Goal: Information Seeking & Learning: Understand process/instructions

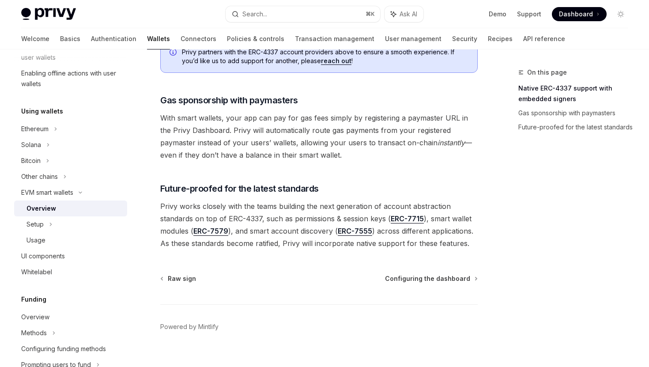
scroll to position [692, 0]
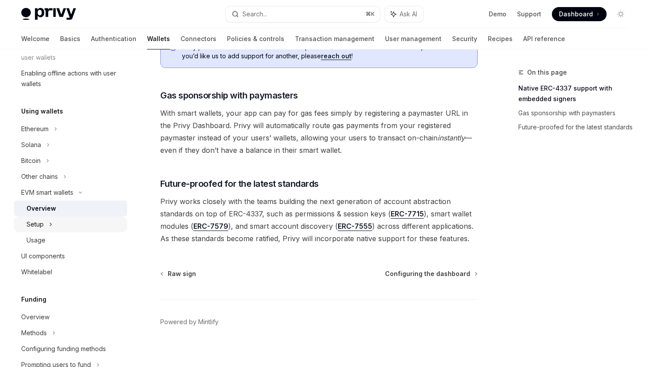
click at [81, 230] on div "Setup" at bounding box center [70, 224] width 113 height 16
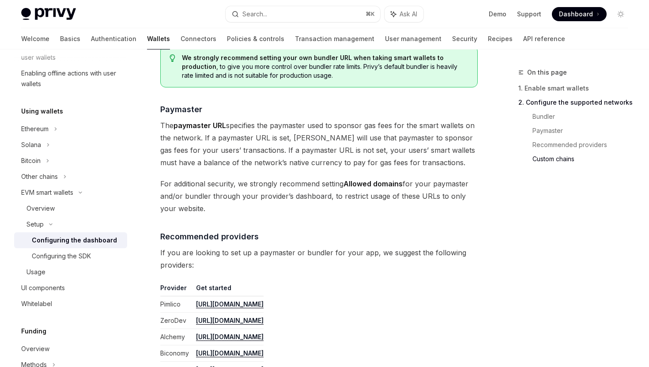
scroll to position [972, 0]
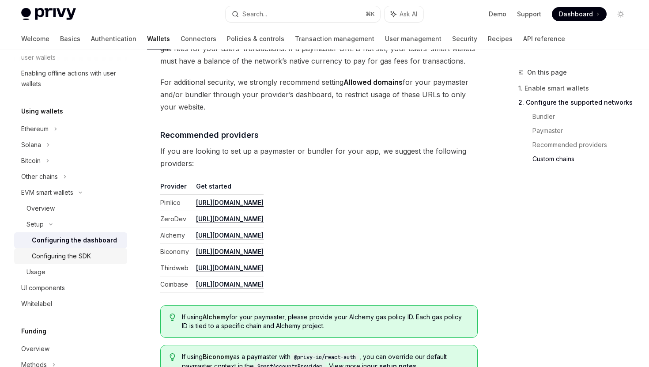
click at [73, 252] on div "Configuring the SDK" at bounding box center [61, 256] width 59 height 11
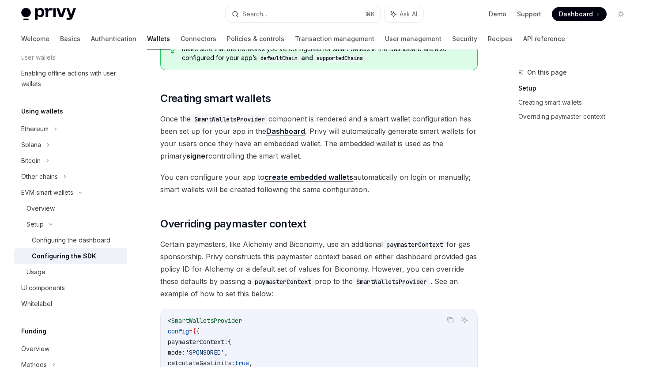
scroll to position [494, 0]
click at [244, 177] on span "You can configure your app to create embedded wallets automatically on login or…" at bounding box center [319, 182] width 318 height 25
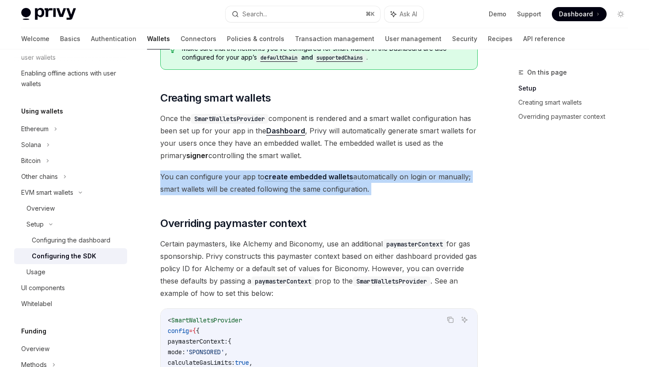
click at [244, 177] on span "You can configure your app to create embedded wallets automatically on login or…" at bounding box center [319, 182] width 318 height 25
click at [246, 177] on span "You can configure your app to create embedded wallets automatically on login or…" at bounding box center [319, 182] width 318 height 25
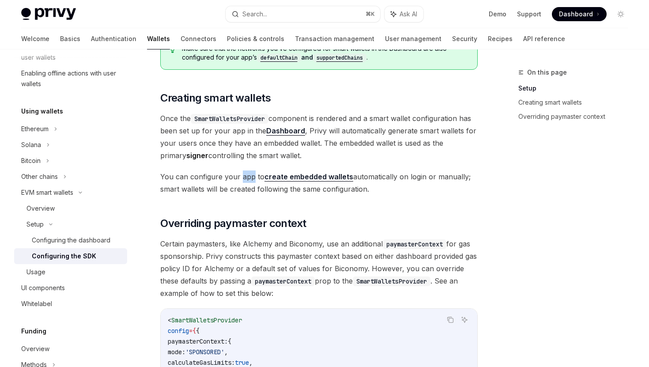
click at [246, 177] on span "You can configure your app to create embedded wallets automatically on login or…" at bounding box center [319, 182] width 318 height 25
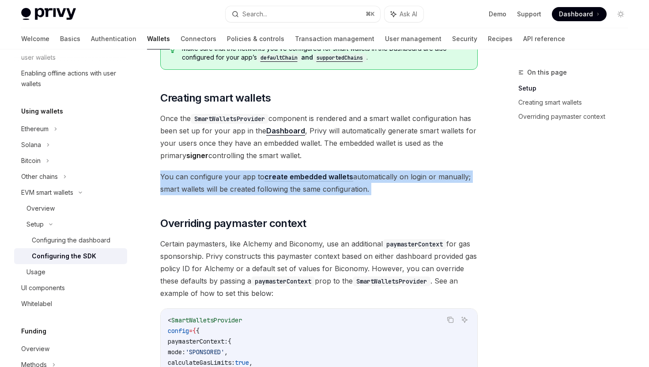
click at [246, 177] on span "You can configure your app to create embedded wallets automatically on login or…" at bounding box center [319, 182] width 318 height 25
click at [239, 178] on span "You can configure your app to create embedded wallets automatically on login or…" at bounding box center [319, 182] width 318 height 25
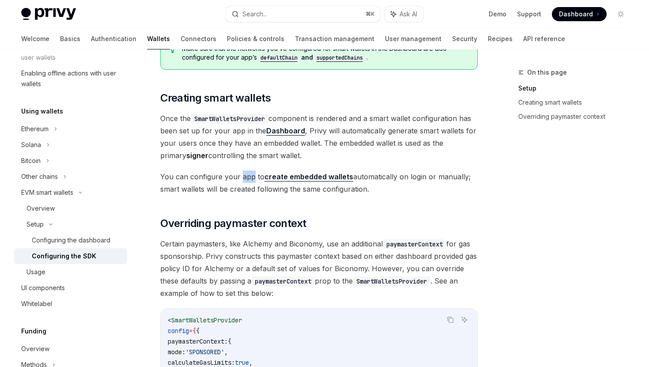
click at [239, 178] on span "You can configure your app to create embedded wallets automatically on login or…" at bounding box center [319, 182] width 318 height 25
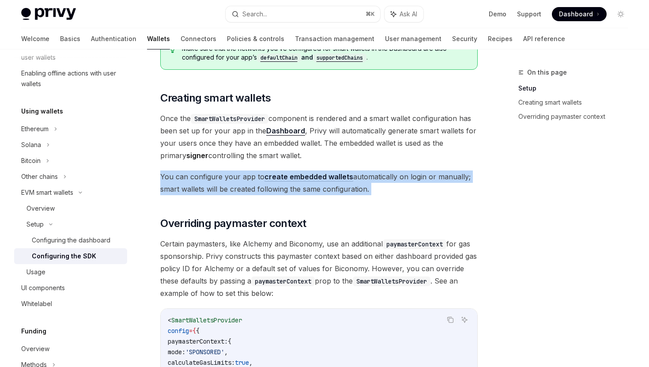
click at [239, 178] on span "You can configure your app to create embedded wallets automatically on login or…" at bounding box center [319, 182] width 318 height 25
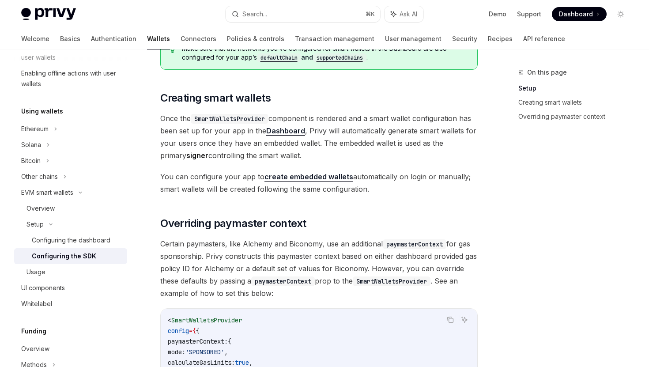
click at [241, 178] on span "You can configure your app to create embedded wallets automatically on login or…" at bounding box center [319, 182] width 318 height 25
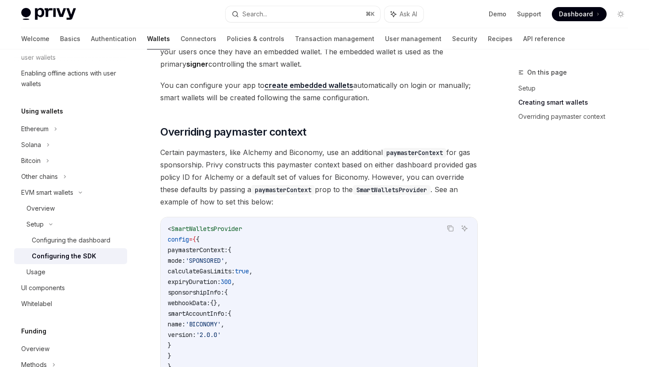
scroll to position [594, 0]
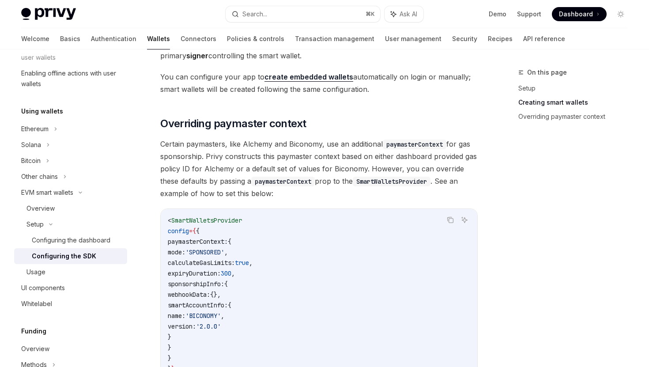
click at [229, 154] on span "Certain paymasters, like Alchemy and Biconomy, use an additional paymasterConte…" at bounding box center [319, 169] width 318 height 62
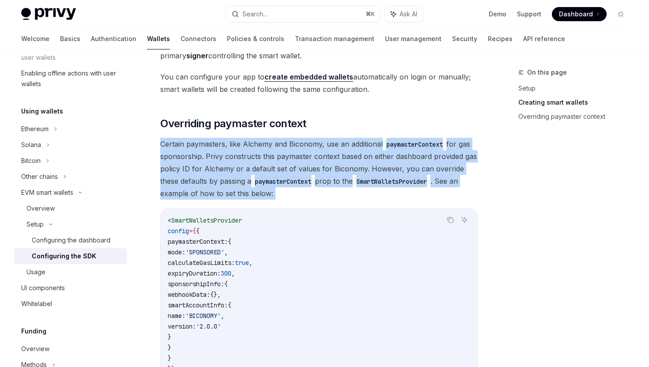
click at [229, 154] on span "Certain paymasters, like Alchemy and Biconomy, use an additional paymasterConte…" at bounding box center [319, 169] width 318 height 62
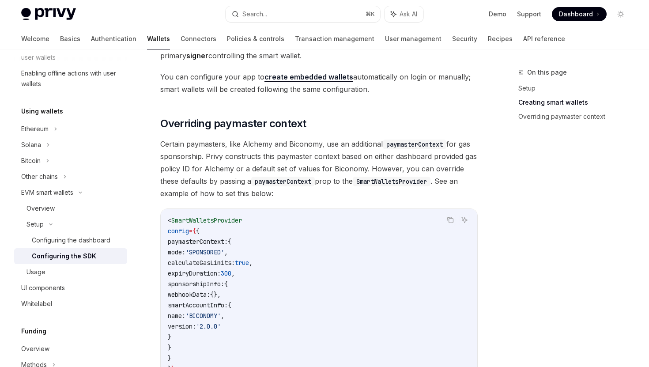
click at [235, 154] on span "Certain paymasters, like Alchemy and Biconomy, use an additional paymasterConte…" at bounding box center [319, 169] width 318 height 62
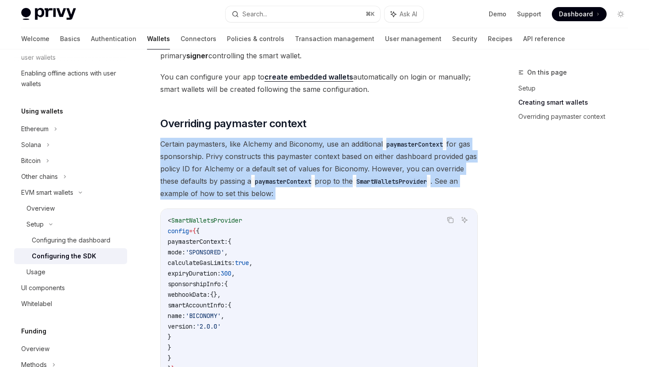
click at [235, 154] on span "Certain paymasters, like Alchemy and Biconomy, use an additional paymasterConte…" at bounding box center [319, 169] width 318 height 62
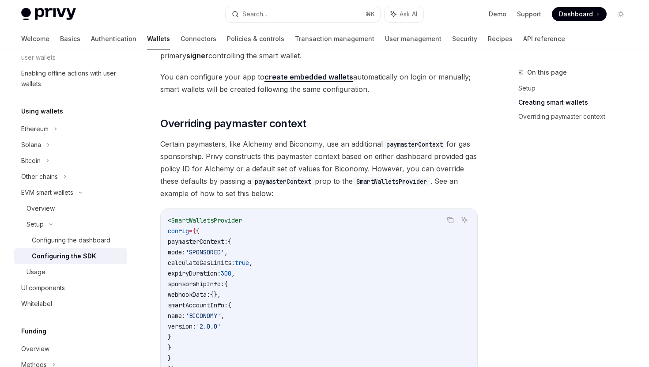
click at [238, 154] on span "Certain paymasters, like Alchemy and Biconomy, use an additional paymasterConte…" at bounding box center [319, 169] width 318 height 62
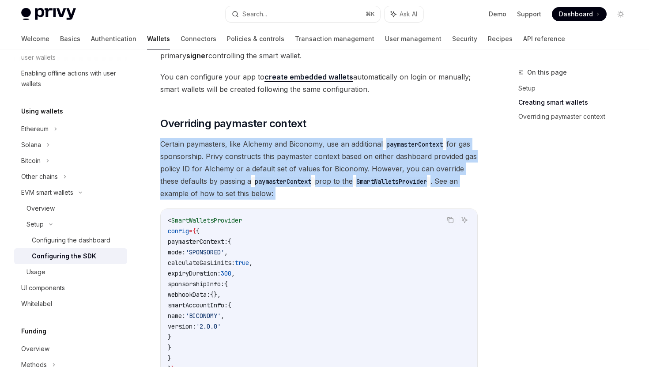
click at [238, 154] on span "Certain paymasters, like Alchemy and Biconomy, use an additional paymasterConte…" at bounding box center [319, 169] width 318 height 62
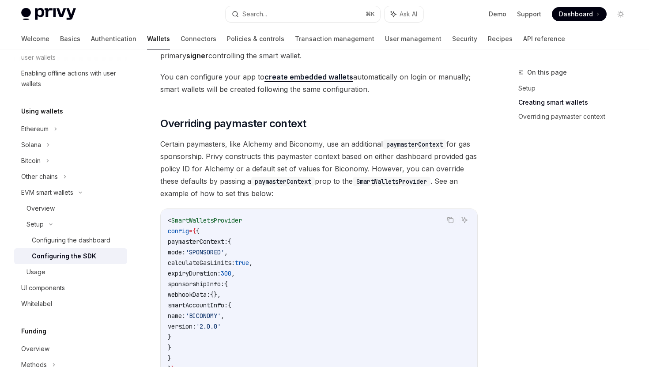
click at [246, 154] on span "Certain paymasters, like Alchemy and Biconomy, use an additional paymasterConte…" at bounding box center [319, 169] width 318 height 62
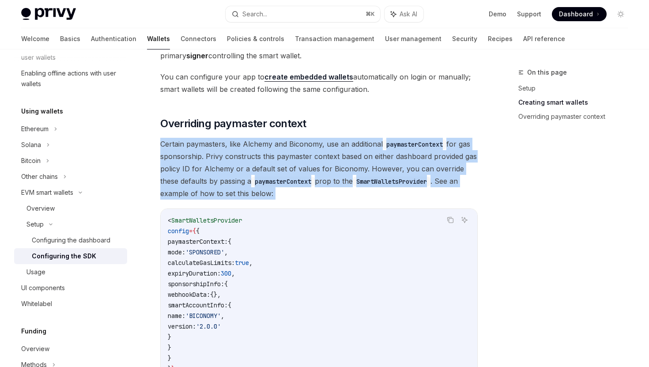
click at [246, 154] on span "Certain paymasters, like Alchemy and Biconomy, use an additional paymasterConte…" at bounding box center [319, 169] width 318 height 62
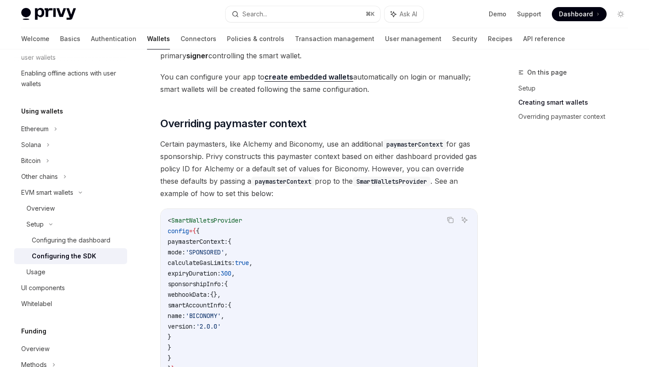
click at [255, 155] on span "Certain paymasters, like Alchemy and Biconomy, use an additional paymasterConte…" at bounding box center [319, 169] width 318 height 62
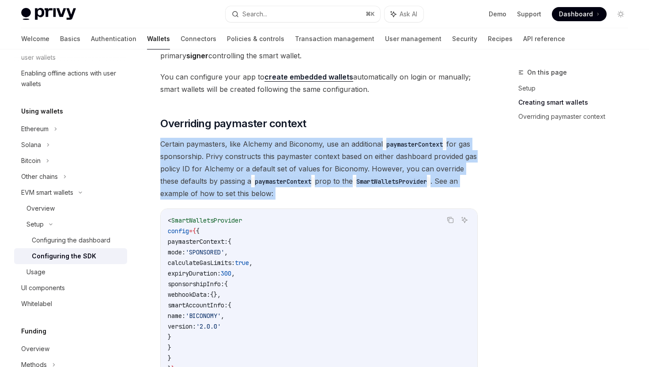
click at [255, 155] on span "Certain paymasters, like Alchemy and Biconomy, use an additional paymasterConte…" at bounding box center [319, 169] width 318 height 62
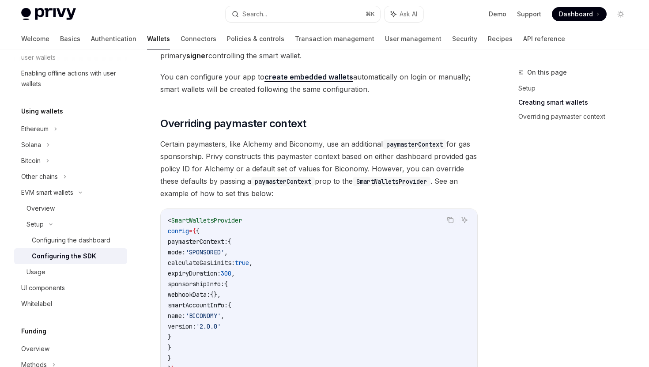
click at [240, 157] on span "Certain paymasters, like Alchemy and Biconomy, use an additional paymasterConte…" at bounding box center [319, 169] width 318 height 62
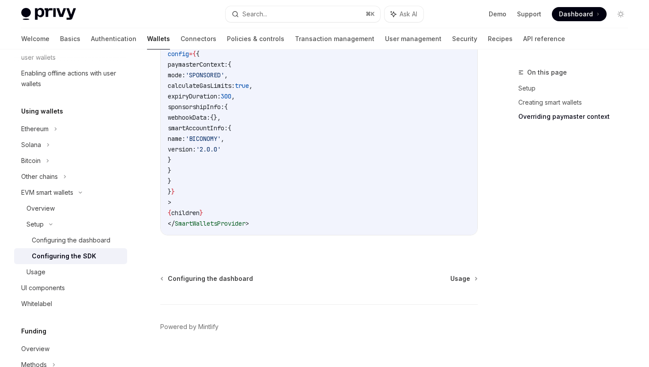
scroll to position [784, 0]
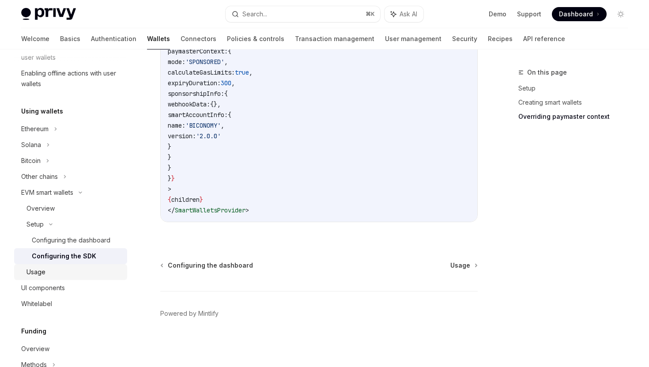
click at [67, 273] on div "Usage" at bounding box center [73, 272] width 95 height 11
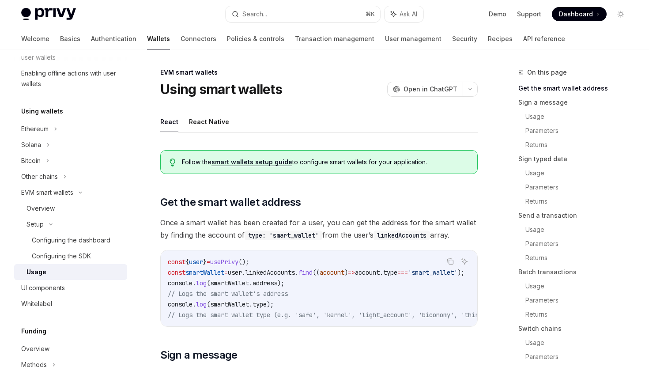
scroll to position [87, 0]
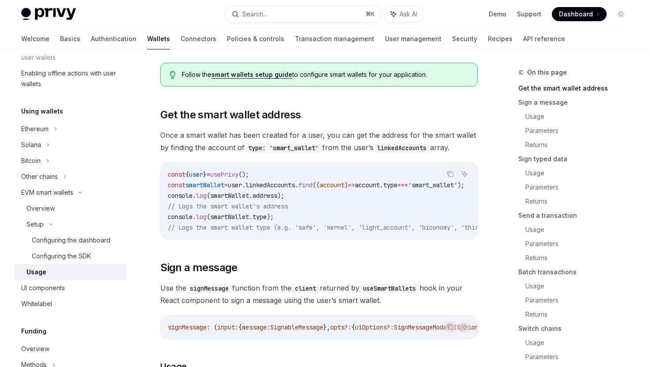
click at [212, 187] on span "smartWallet" at bounding box center [204, 185] width 39 height 8
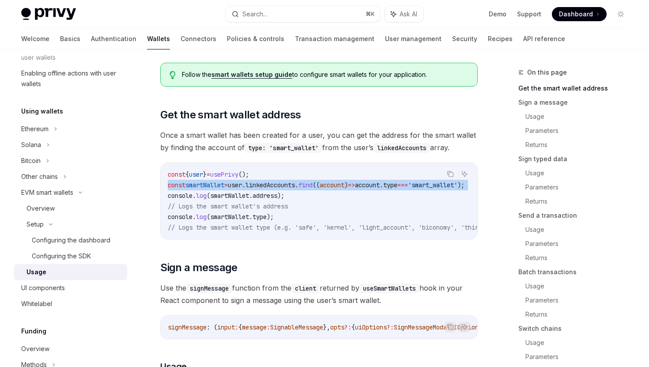
click at [212, 187] on span "smartWallet" at bounding box center [204, 185] width 39 height 8
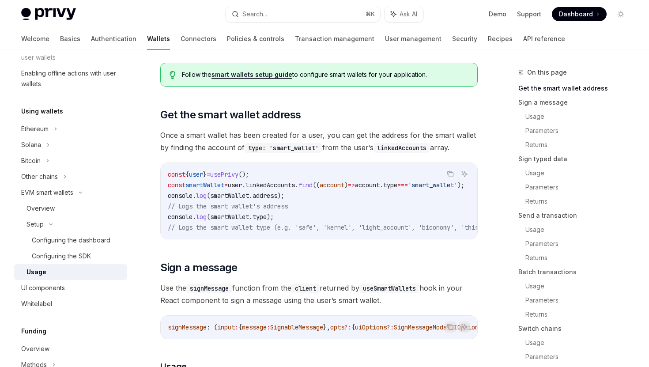
click at [216, 187] on span "smartWallet" at bounding box center [204, 185] width 39 height 8
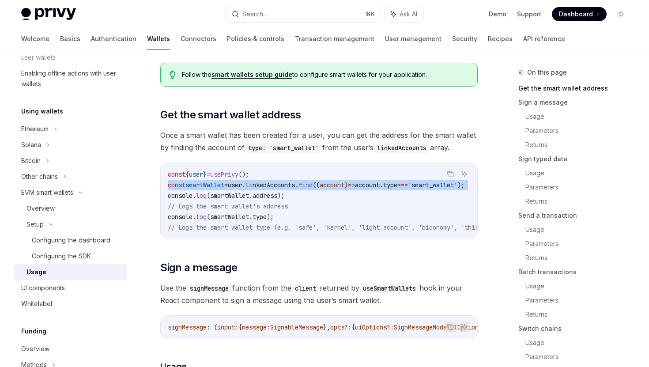
click at [216, 187] on span "smartWallet" at bounding box center [204, 185] width 39 height 8
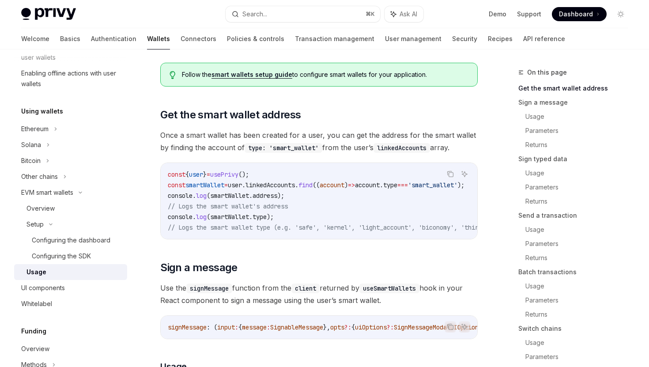
click at [217, 187] on span "smartWallet" at bounding box center [204, 185] width 39 height 8
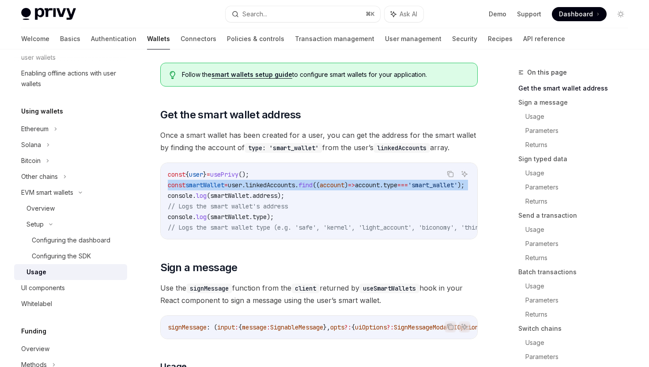
click at [217, 187] on span "smartWallet" at bounding box center [204, 185] width 39 height 8
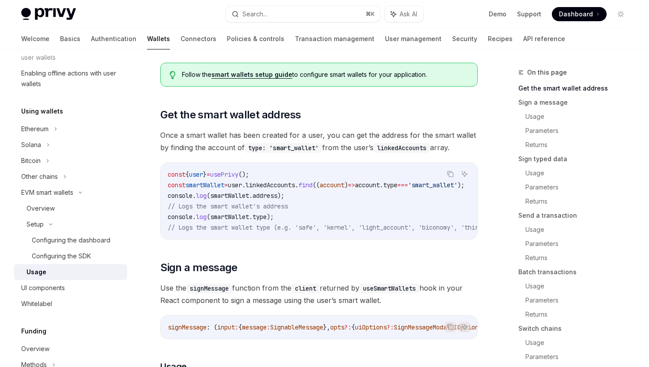
click at [228, 186] on span "=" at bounding box center [226, 185] width 4 height 8
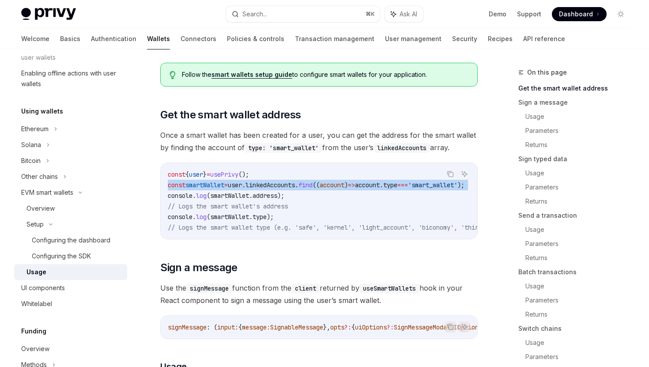
click at [228, 186] on span "=" at bounding box center [226, 185] width 4 height 8
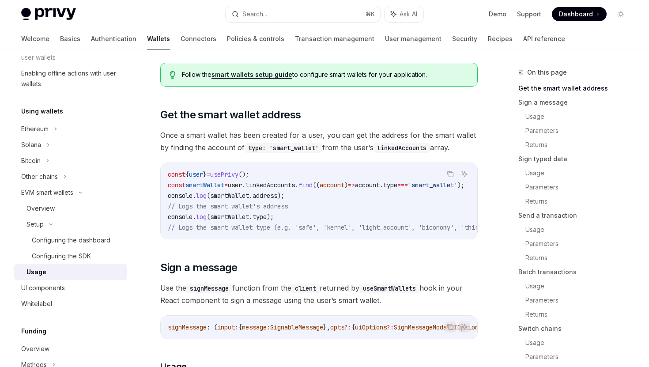
click at [242, 186] on span "user" at bounding box center [235, 185] width 14 height 8
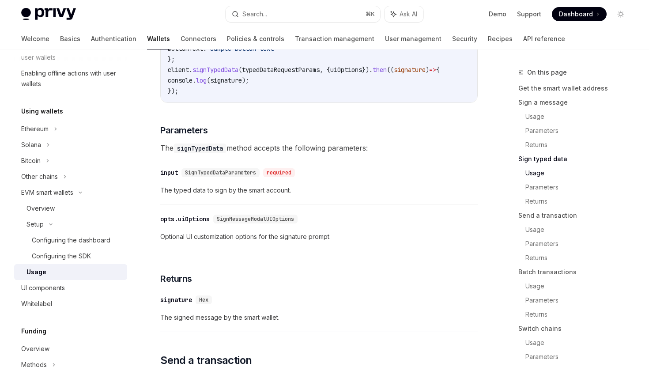
scroll to position [984, 0]
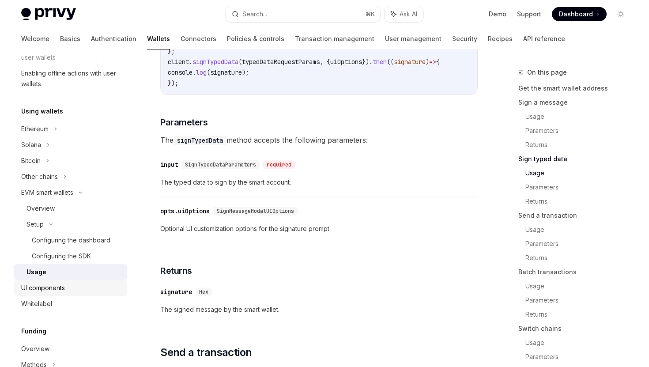
click at [88, 285] on div "UI components" at bounding box center [71, 288] width 101 height 11
type textarea "*"
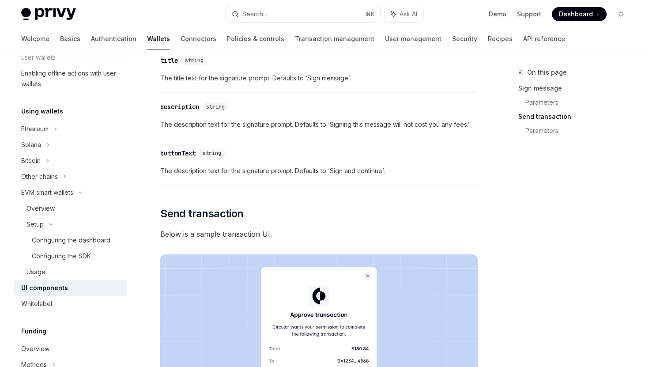
scroll to position [558, 0]
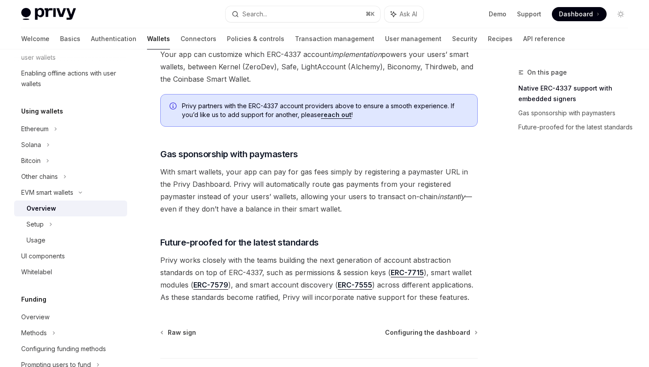
scroll to position [633, 0]
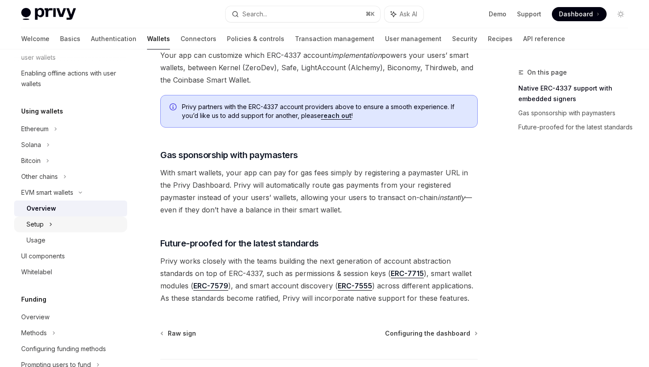
click at [71, 228] on div "Setup" at bounding box center [70, 224] width 113 height 16
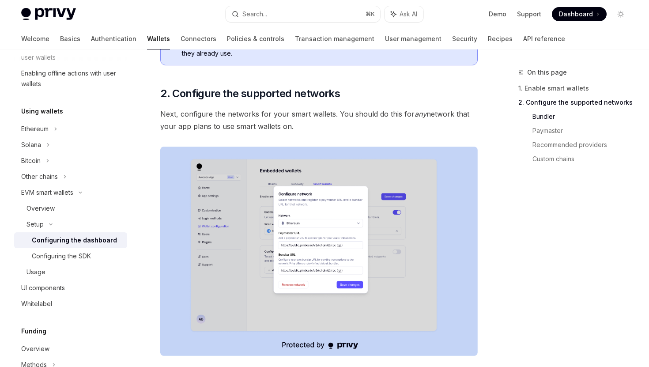
scroll to position [485, 0]
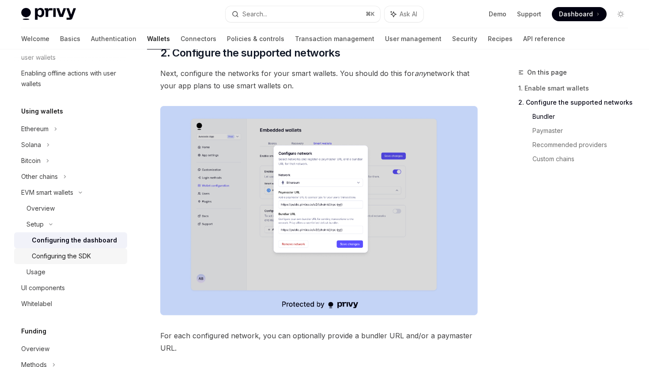
click at [61, 259] on div "Configuring the SDK" at bounding box center [61, 256] width 59 height 11
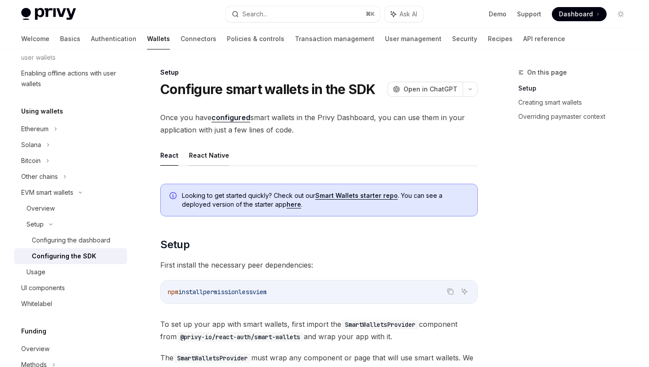
click at [206, 149] on button "React Native" at bounding box center [209, 155] width 40 height 21
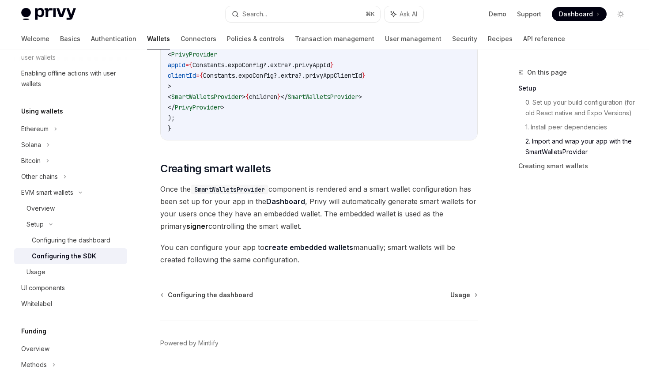
scroll to position [752, 0]
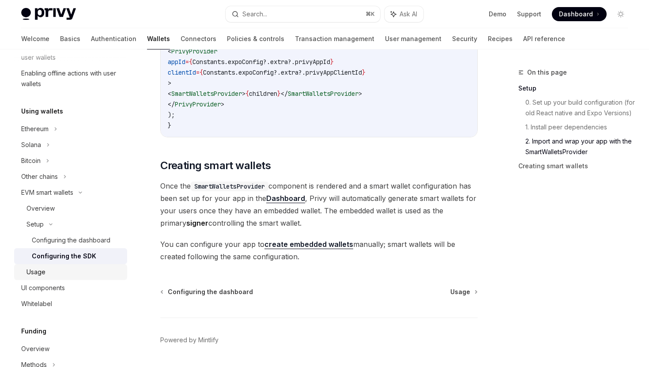
click at [77, 273] on div "Usage" at bounding box center [73, 272] width 95 height 11
type textarea "*"
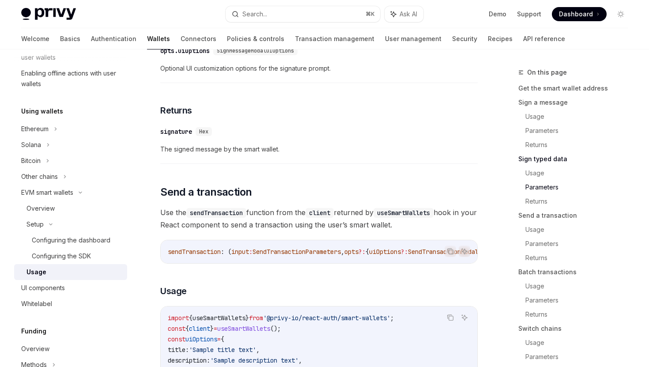
scroll to position [1234, 0]
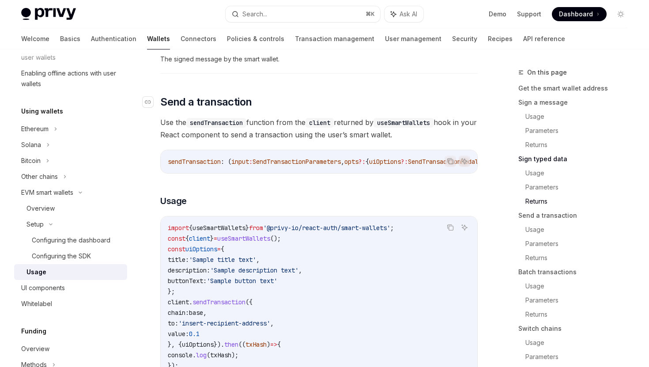
click at [296, 109] on h2 "​ Send a transaction" at bounding box center [319, 102] width 318 height 14
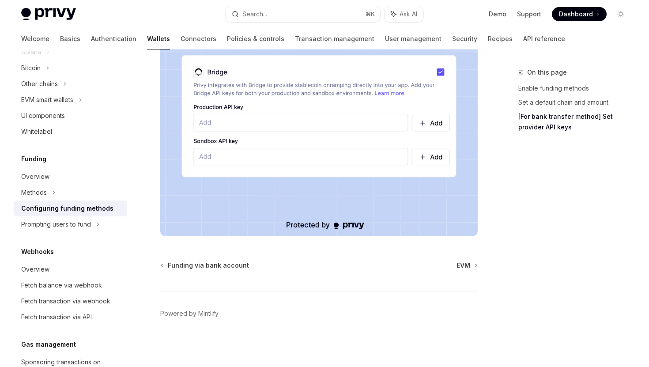
scroll to position [855, 0]
